Goal: Find specific page/section: Find specific page/section

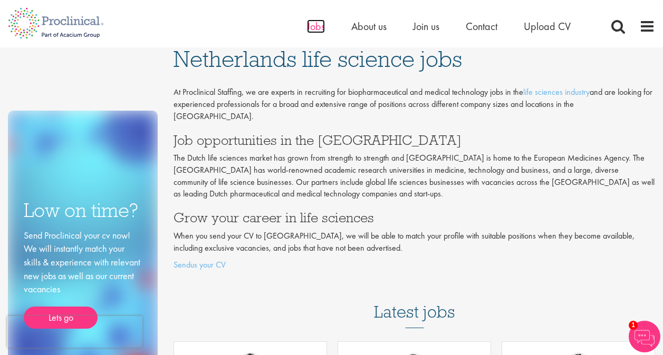
click at [308, 32] on span "Jobs" at bounding box center [316, 27] width 18 height 14
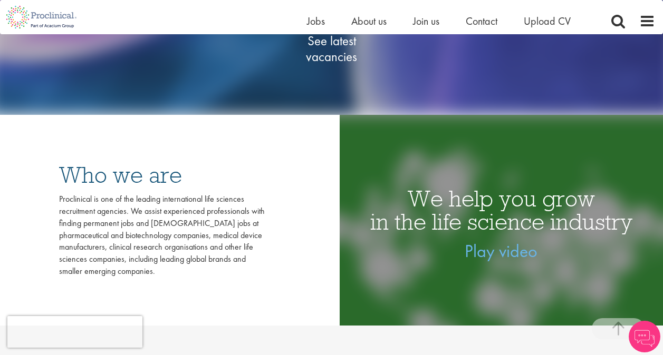
scroll to position [221, 0]
click at [312, 56] on span "See latest vacancies" at bounding box center [331, 49] width 105 height 32
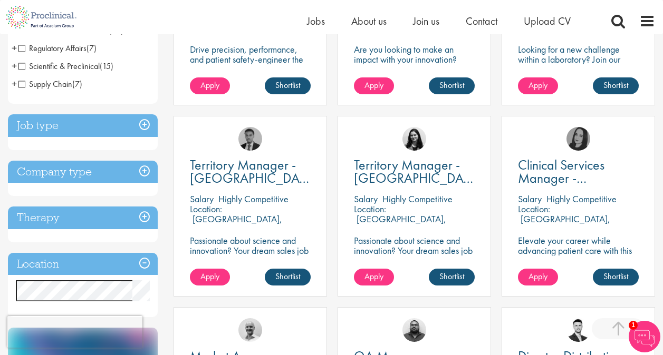
scroll to position [353, 0]
